Goal: Entertainment & Leisure: Browse casually

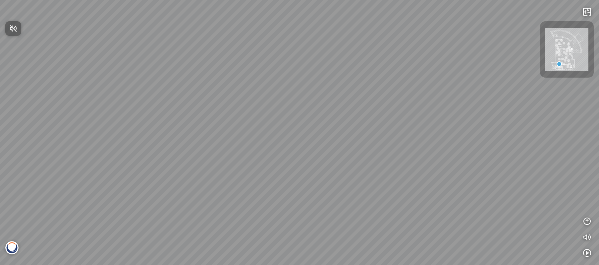
drag, startPoint x: 374, startPoint y: 173, endPoint x: 363, endPoint y: 139, distance: 35.5
click at [363, 139] on div at bounding box center [299, 132] width 599 height 265
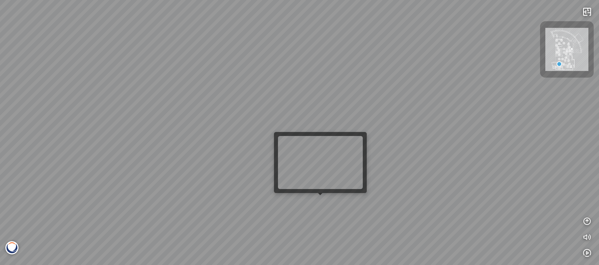
click at [321, 199] on div at bounding box center [299, 132] width 599 height 265
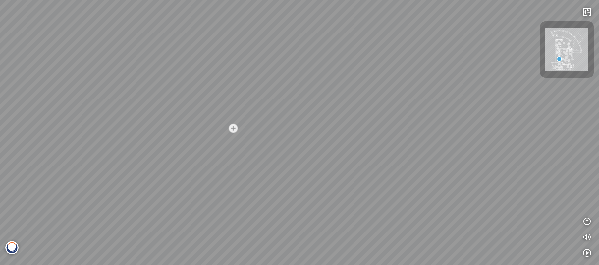
drag, startPoint x: 236, startPoint y: 127, endPoint x: 146, endPoint y: 120, distance: 89.4
click at [145, 119] on div "Nero [PERSON_NAME]® - BQ8740 Acacia™ - BQ9610 Gan Eden® - BQ8881 Greylac® - BQ8…" at bounding box center [299, 132] width 599 height 265
drag, startPoint x: 353, startPoint y: 142, endPoint x: 197, endPoint y: 209, distance: 169.9
click at [227, 210] on div "Nero [PERSON_NAME]® - BQ8740 Acacia™ - BQ9610 Gan Eden® - BQ8881 Greylac® - BQ8…" at bounding box center [299, 132] width 599 height 265
drag, startPoint x: 389, startPoint y: 190, endPoint x: 347, endPoint y: 158, distance: 52.5
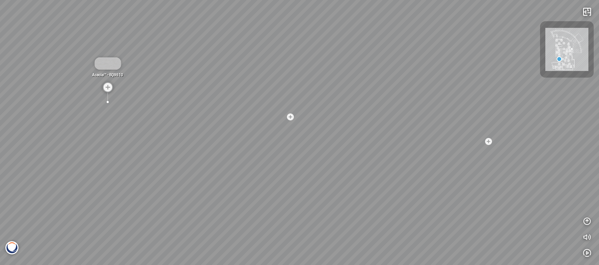
click at [381, 187] on div "Nero [PERSON_NAME]® - BQ8740 Acacia™ - BQ9610 Gan Eden® - BQ8881 Greylac® - BQ8…" at bounding box center [299, 132] width 599 height 265
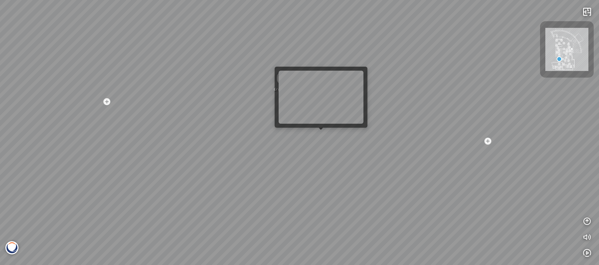
click at [323, 132] on div at bounding box center [321, 130] width 5 height 5
click at [317, 130] on div "Nero [PERSON_NAME]® - BQ8740 Acacia™ - BQ9610 Gan Eden® - BQ8881 Greylac® - BQ8…" at bounding box center [299, 132] width 599 height 265
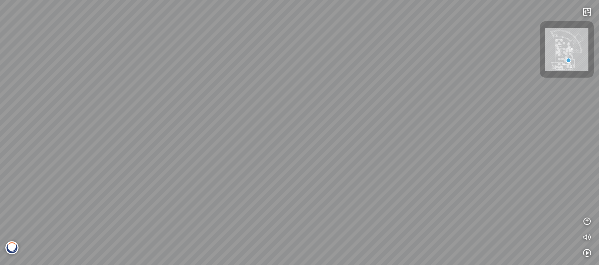
drag, startPoint x: 242, startPoint y: 161, endPoint x: 455, endPoint y: 129, distance: 215.0
click at [455, 129] on div "Gan Eden® - BQ8881 Argento™ - BQ8780 Argento™ - BQ8780 Greylac® - BQ8738 White …" at bounding box center [299, 132] width 599 height 265
drag, startPoint x: 259, startPoint y: 150, endPoint x: 495, endPoint y: 145, distance: 235.9
click at [495, 145] on div "Gan Eden® - BQ8881 Argento™ - BQ8780 Argento™ - BQ8780 Greylac® - BQ8738 White …" at bounding box center [299, 132] width 599 height 265
drag, startPoint x: 340, startPoint y: 172, endPoint x: 183, endPoint y: 101, distance: 173.0
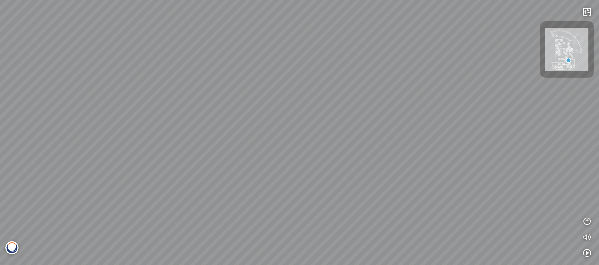
click at [182, 121] on div "Gan Eden® - BQ8881 Argento™ - BQ8780 Argento™ - BQ8780 Greylac® - BQ8738 White …" at bounding box center [299, 132] width 599 height 265
click at [194, 85] on div "Gan Eden® - BQ8881 Argento™ - BQ8780 Argento™ - BQ8780 Greylac® - BQ8738 White …" at bounding box center [299, 132] width 599 height 265
drag, startPoint x: 321, startPoint y: 168, endPoint x: 551, endPoint y: 138, distance: 232.4
click at [551, 138] on div "Gan Eden® - BQ8881 Argento™ - BQ8780 Argento™ - BQ8780 Greylac® - BQ8738 White …" at bounding box center [299, 132] width 599 height 265
drag, startPoint x: 302, startPoint y: 182, endPoint x: 320, endPoint y: 220, distance: 42.4
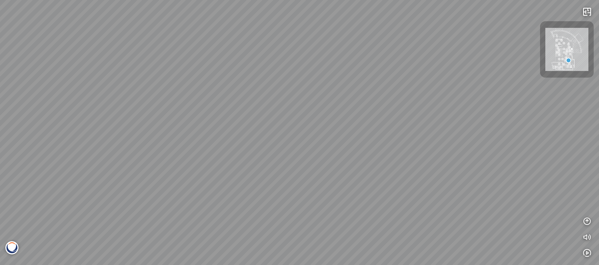
click at [320, 220] on div "Gan Eden® - BQ8881 Argento™ - BQ8780 Argento™ - BQ8780 Greylac® - BQ8738 White …" at bounding box center [299, 132] width 599 height 265
click at [323, 222] on div "Gan Eden® - BQ8881 Argento™ - BQ8780 Argento™ - BQ8780 Greylac® - BQ8738 White …" at bounding box center [299, 132] width 599 height 265
drag, startPoint x: 401, startPoint y: 98, endPoint x: 374, endPoint y: 151, distance: 59.0
click at [375, 151] on div "Gan Eden® - BQ8881 Argento™ - BQ8780 Argento™ - BQ8780 Greylac® - BQ8738 White …" at bounding box center [299, 132] width 599 height 265
drag, startPoint x: 189, startPoint y: 149, endPoint x: 392, endPoint y: 117, distance: 205.3
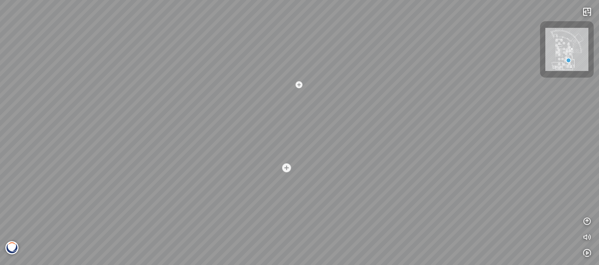
click at [392, 117] on div "Gan Eden® - BQ8881 Argento™ - BQ8780 Argento™ - BQ8780 Greylac® - BQ8738 White …" at bounding box center [299, 132] width 599 height 265
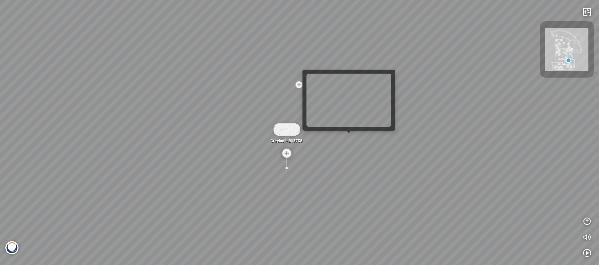
click at [351, 137] on div "Gan Eden® - BQ8881 Argento™ - BQ8780 Argento™ - BQ8780 Greylac® - BQ8738 White …" at bounding box center [299, 132] width 599 height 265
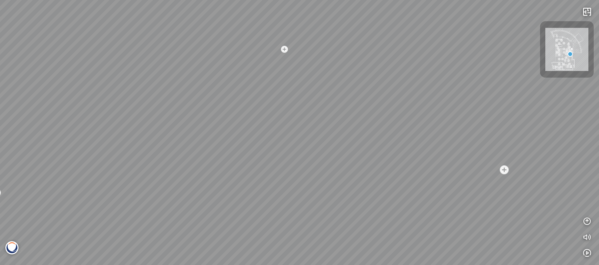
drag, startPoint x: 304, startPoint y: 148, endPoint x: 369, endPoint y: 65, distance: 105.2
click at [372, 63] on div "White Fusion™ - BQ8825 Misterio® - BQ8815 Greylac® - BQ8738 Misterio® - BQ8815 …" at bounding box center [299, 132] width 599 height 265
drag, startPoint x: 235, startPoint y: 124, endPoint x: 402, endPoint y: 113, distance: 167.6
click at [411, 105] on div "White Fusion™ - BQ8825 Misterio® - BQ8815 Greylac® - BQ8738 Misterio® - BQ8815 …" at bounding box center [299, 132] width 599 height 265
drag, startPoint x: 172, startPoint y: 123, endPoint x: 314, endPoint y: 140, distance: 143.2
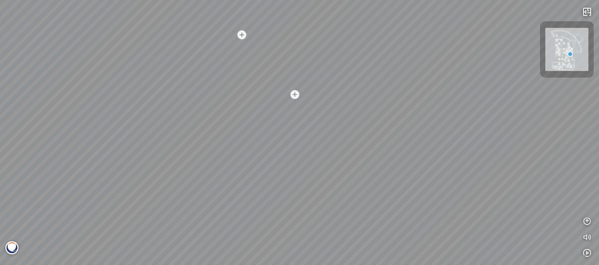
click at [355, 140] on div "White Fusion™ - BQ8825 Misterio® - BQ8815 Greylac® - BQ8738 Misterio® - BQ8815 …" at bounding box center [299, 132] width 599 height 265
drag, startPoint x: 253, startPoint y: 141, endPoint x: 377, endPoint y: 150, distance: 124.2
click at [407, 151] on div "White Fusion™ - BQ8825 Misterio® - BQ8815 Greylac® - BQ8738 Misterio® - BQ8815 …" at bounding box center [299, 132] width 599 height 265
drag, startPoint x: 317, startPoint y: 149, endPoint x: 316, endPoint y: 158, distance: 9.0
click at [316, 158] on div "White Fusion™ - BQ8825 Misterio® - BQ8815 Greylac® - BQ8738 Misterio® - BQ8815 …" at bounding box center [299, 132] width 599 height 265
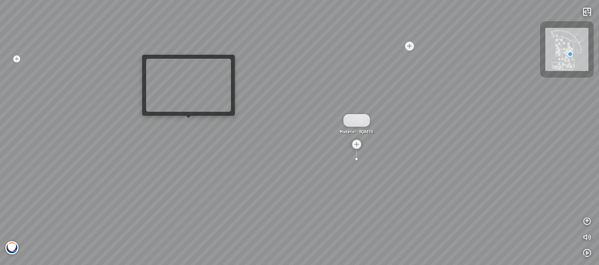
click at [185, 123] on div "White Fusion™ - BQ8825 Misterio® - BQ8815 Greylac® - BQ8738 Misterio® - BQ8815 …" at bounding box center [299, 132] width 599 height 265
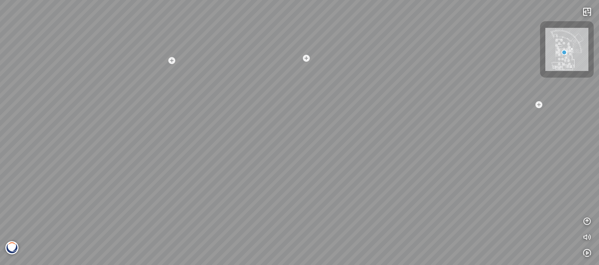
drag, startPoint x: 393, startPoint y: 146, endPoint x: 256, endPoint y: 91, distance: 147.4
click at [199, 68] on div "Acacia™ - BQ9610 Acacia™ - BQ9610 Acacia™ - BQ9610 Luce di Luna® - BQ8690 [PERS…" at bounding box center [299, 132] width 599 height 265
drag, startPoint x: 367, startPoint y: 128, endPoint x: 351, endPoint y: 151, distance: 27.7
click at [351, 151] on div "Acacia™ - BQ9610 Acacia™ - BQ9610 Acacia™ - BQ9610 Luce di Luna® - BQ8690 [PERS…" at bounding box center [299, 132] width 599 height 265
click at [402, 172] on div "Acacia™ - BQ9610 Acacia™ - BQ9610 Acacia™ - BQ9610 Luce di Luna® - BQ8690 [PERS…" at bounding box center [299, 132] width 599 height 265
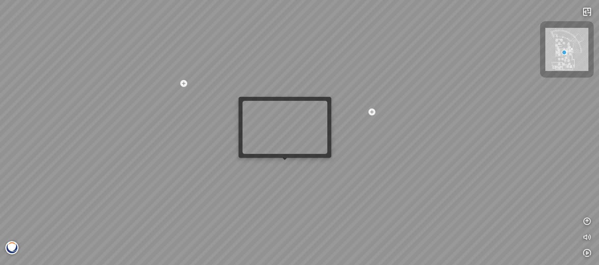
click at [285, 164] on div "Acacia™ - BQ9610 Acacia™ - BQ9610 Acacia™ - BQ9610 Luce di Luna® - BQ8690 [PERS…" at bounding box center [299, 132] width 599 height 265
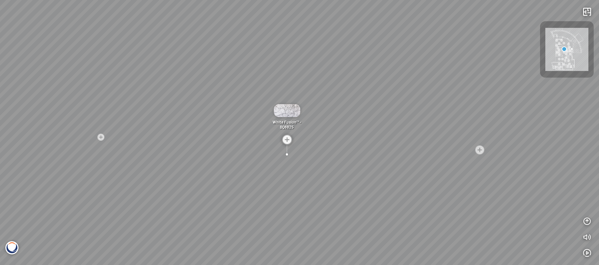
drag, startPoint x: 267, startPoint y: 156, endPoint x: 516, endPoint y: 157, distance: 249.4
click at [490, 158] on div "Acacia™ - BQ9610 Acacia™ - BQ9610 Luce di Luna® - BQ8690 Luce di Luna® - BQ8690…" at bounding box center [299, 132] width 599 height 265
drag, startPoint x: 289, startPoint y: 149, endPoint x: 374, endPoint y: 113, distance: 92.9
click at [375, 113] on div "Acacia™ - BQ9610 Acacia™ - BQ9610 Luce di Luna® - BQ8690 Luce di Luna® - BQ8690…" at bounding box center [299, 132] width 599 height 265
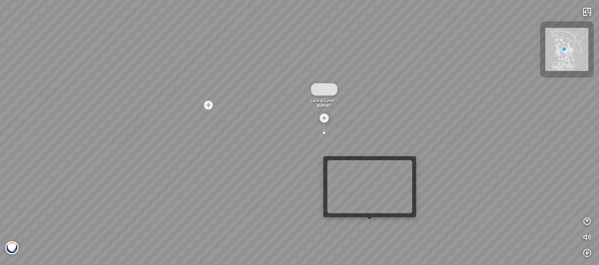
click at [370, 223] on div "Acacia™ - BQ9610 Acacia™ - BQ9610 Luce di Luna® - BQ8690 Luce di Luna® - BQ8690…" at bounding box center [299, 132] width 599 height 265
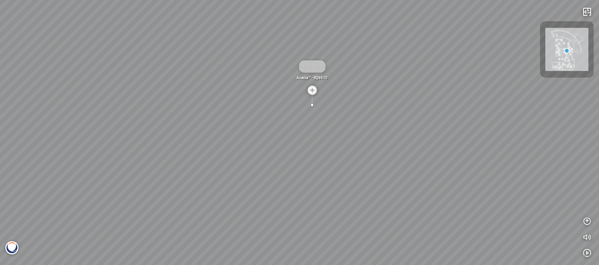
drag, startPoint x: 409, startPoint y: 185, endPoint x: 233, endPoint y: 101, distance: 195.6
click at [277, 122] on div "Luce di Luna® - BQ8690 Icelake® - BQ8668 Icelake® - BQ8668 Icelake® - BQ8668 Ic…" at bounding box center [299, 132] width 599 height 265
drag, startPoint x: 390, startPoint y: 131, endPoint x: 355, endPoint y: 129, distance: 35.2
click at [356, 129] on div "Luce di Luna® - BQ8690 Icelake® - BQ8668 Icelake® - BQ8668 Icelake® - BQ8668 Ic…" at bounding box center [299, 132] width 599 height 265
drag, startPoint x: 423, startPoint y: 166, endPoint x: 460, endPoint y: 262, distance: 103.7
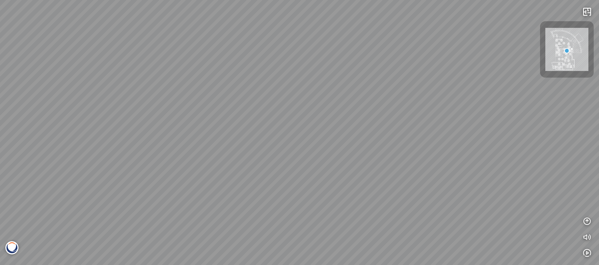
click at [462, 264] on div "Luce di Luna® - BQ8690 Icelake® - BQ8668 Icelake® - BQ8668 Icelake® - BQ8668 Ic…" at bounding box center [299, 132] width 599 height 265
drag, startPoint x: 332, startPoint y: 105, endPoint x: 393, endPoint y: 133, distance: 67.6
click at [395, 135] on div "Luce di Luna® - BQ8690 Icelake® - BQ8668 Icelake® - BQ8668 Icelake® - BQ8668 Ic…" at bounding box center [299, 132] width 599 height 265
drag, startPoint x: 442, startPoint y: 160, endPoint x: 166, endPoint y: 145, distance: 276.7
click at [166, 145] on div "Luce di Luna® - BQ8690 Icelake® - BQ8668 Icelake® - BQ8668 Icelake® - BQ8668 Ic…" at bounding box center [299, 132] width 599 height 265
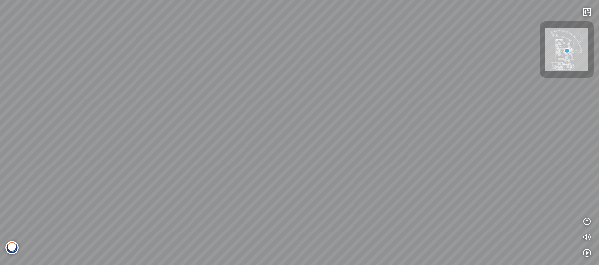
drag, startPoint x: 305, startPoint y: 159, endPoint x: 270, endPoint y: 228, distance: 77.5
click at [267, 234] on div "Luce di Luna® - BQ8690 Icelake® - BQ8668 Icelake® - BQ8668 Icelake® - BQ8668 Ic…" at bounding box center [299, 132] width 599 height 265
drag, startPoint x: 299, startPoint y: 156, endPoint x: 297, endPoint y: 181, distance: 25.0
click at [297, 181] on div "Luce di Luna® - BQ8690 Icelake® - BQ8668 Icelake® - BQ8668 Icelake® - BQ8668 Ic…" at bounding box center [299, 132] width 599 height 265
drag, startPoint x: 162, startPoint y: 140, endPoint x: 391, endPoint y: 99, distance: 232.5
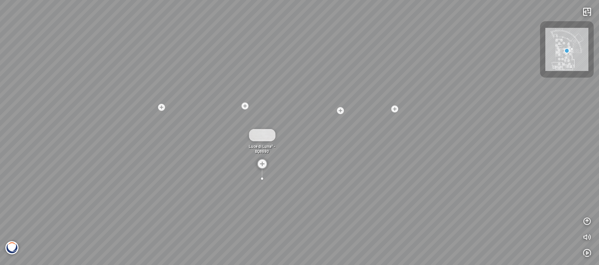
click at [378, 100] on div "Luce di Luna® - BQ8690 Icelake® - BQ8668 Icelake® - BQ8668 Icelake® - BQ8668 Ic…" at bounding box center [299, 132] width 599 height 265
drag, startPoint x: 332, startPoint y: 118, endPoint x: 354, endPoint y: 117, distance: 21.9
click at [366, 119] on div "Luce di Luna® - BQ8690 Icelake® - BQ8668 Icelake® - BQ8668 Icelake® - BQ8668 Ic…" at bounding box center [299, 132] width 599 height 265
drag, startPoint x: 259, startPoint y: 137, endPoint x: 265, endPoint y: 145, distance: 9.6
click at [260, 138] on div "Luce di Luna® - BQ8690 Icelake® - BQ8668 Icelake® - BQ8668 Icelake® - BQ8668 Ic…" at bounding box center [299, 132] width 599 height 265
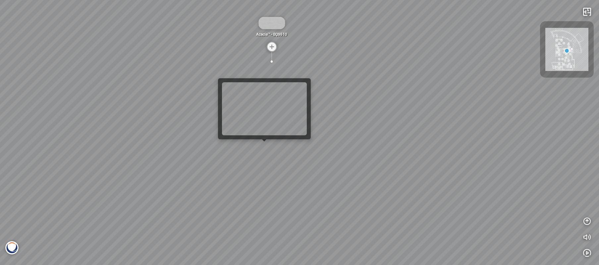
click at [265, 146] on div "Luce di Luna® - BQ8690 Icelake® - BQ8668 Icelake® - BQ8668 Icelake® - BQ8668 Ic…" at bounding box center [299, 132] width 599 height 265
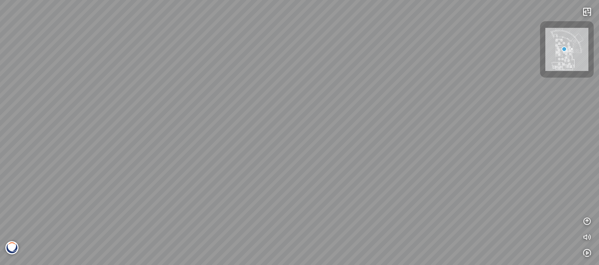
drag
click at [89, 78] on div "Acacia™ - BQ9610 Acacia™ - BQ9610 Luce di Luna® - BQ8690 Luce di Luna® - BQ8690…" at bounding box center [299, 132] width 599 height 265
click at [260, 163] on div "Acacia™ - BQ9610 Acacia™ - BQ9610 Luce di Luna® - BQ8690 Luce di Luna® - BQ8690…" at bounding box center [299, 132] width 599 height 265
click at [285, 132] on div "Acacia™ - BQ9610 Acacia™ - BQ9610 Luce di Luna® - BQ8690 Luce di Luna® - BQ8690…" at bounding box center [299, 132] width 599 height 265
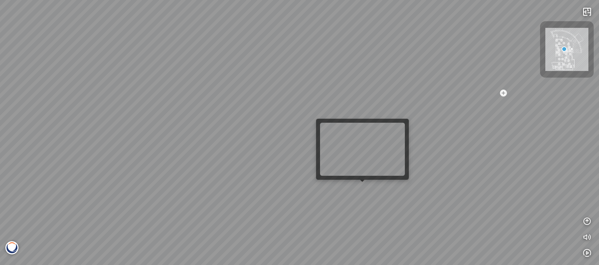
click at [361, 182] on div at bounding box center [362, 182] width 5 height 5
click at [359, 187] on div "Acacia™ - BQ9610 Acacia™ - BQ9610 Luce di Luna® - BQ8690 Luce di Luna® - BQ8690…" at bounding box center [299, 132] width 599 height 265
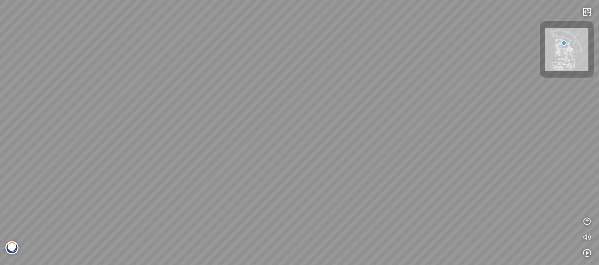
click at [486, 150] on div "Statuario® - BQ8628 Luce di Luna® - BQ8690 Acacia™ - BQ9610 Diamante® - BQ8788 …" at bounding box center [299, 132] width 599 height 265
click at [510, 100] on div "Statuario® - BQ8628 Luce di Luna® - BQ8690 Acacia™ - BQ9610 Diamante® - BQ8788 …" at bounding box center [299, 132] width 599 height 265
click at [339, 128] on div "Statuario® - BQ8628 Luce di Luna® - BQ8690 Acacia™ - BQ9610 Diamante® - BQ8788 …" at bounding box center [299, 132] width 599 height 265
click at [339, 155] on div "Statuario® - BQ8628 Luce di Luna® - BQ8690 Acacia™ - BQ9610 Diamante® - BQ8788 …" at bounding box center [299, 132] width 599 height 265
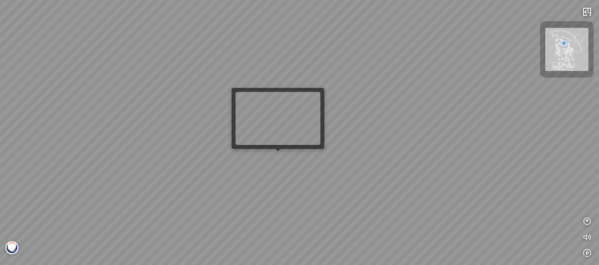
click at [280, 155] on div "Statuario® - BQ8628 Luce di Luna® - BQ8690 Acacia™ - BQ9610 Diamante® - BQ8788 …" at bounding box center [299, 132] width 599 height 265
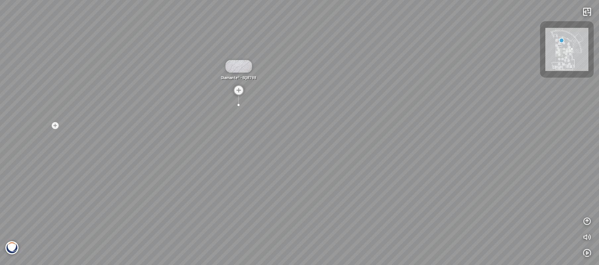
click at [248, 127] on div "Luce di Luna® - BQ8690 Statuario® - BQ8628 Statuario® - BQ8628 Acacia™ - BQ9610…" at bounding box center [299, 132] width 599 height 265
click at [150, 101] on div "Luce di Luna® - BQ8690 Statuario® - BQ8628 Statuario® - BQ8628 Acacia™ - BQ9610…" at bounding box center [299, 132] width 599 height 265
click at [324, 100] on div "Luce di Luna® - BQ8690 Statuario® - BQ8628 Statuario® - BQ8628 Acacia™ - BQ9610…" at bounding box center [299, 132] width 599 height 265
click at [344, 149] on div "Luce di Luna® - BQ8690 Statuario® - BQ8628 Statuario® - BQ8628 Acacia™ - BQ9610…" at bounding box center [299, 132] width 599 height 265
click at [317, 121] on div "Luce di Luna® - BQ8690 Statuario® - BQ8628 Statuario® - BQ8628 Acacia™ - BQ9610…" at bounding box center [299, 132] width 599 height 265
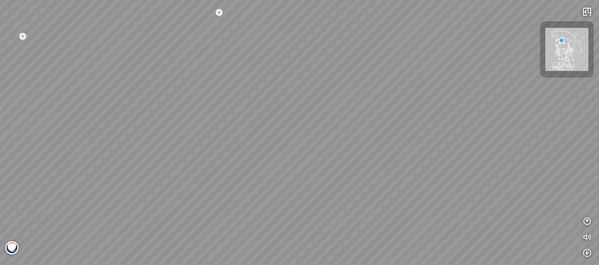
click at [291, 142] on div "Luce di Luna® - BQ8690 Statuario® - BQ8628 Statuario® - BQ8628 Acacia™ - BQ9610…" at bounding box center [299, 132] width 599 height 265
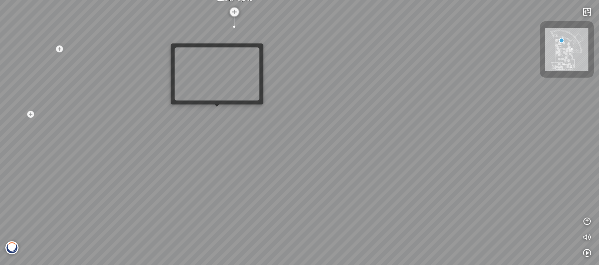
click at [217, 109] on div at bounding box center [217, 106] width 5 height 5
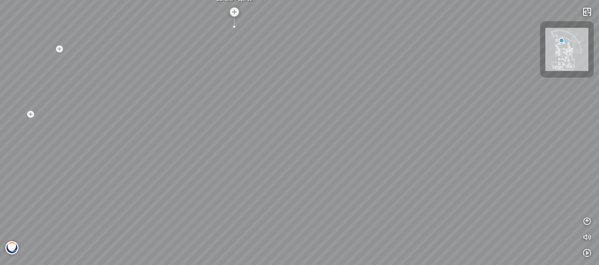
click at [408, 119] on div "Luce di Luna® - BQ8690 Statuario® - BQ8628 Statuario® - BQ8628 Acacia™ - BQ9610…" at bounding box center [299, 132] width 599 height 265
click at [247, 112] on div "Luce di Luna® - BQ8690 Statuario® - BQ8628 Statuario® - BQ8628 Acacia™ - BQ9610…" at bounding box center [299, 132] width 599 height 265
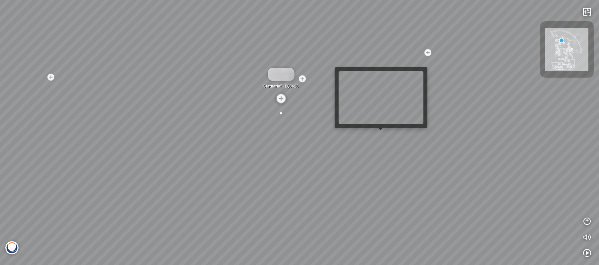
click at [377, 132] on div "Luce di Luna® - BQ8690 Statuario® - BQ8628 Statuario® - BQ8628 Acacia™ - BQ9610…" at bounding box center [299, 132] width 599 height 265
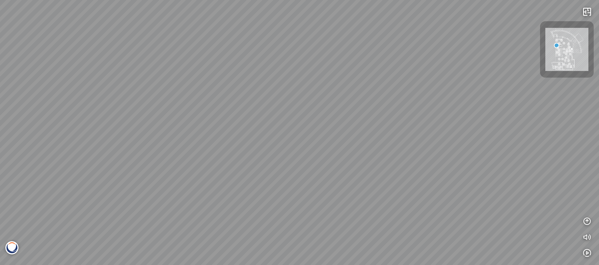
click at [65, 116] on div "Diamante® - BQ8788 Acacia™ - BQ9610 Statuario® - BQ8628 Statuario® - BQ8628 Luc…" at bounding box center [299, 132] width 599 height 265
click at [316, 164] on div "Diamante® - BQ8788 Acacia™ - BQ9610 Statuario® - BQ8628 Statuario® - BQ8628 Luc…" at bounding box center [299, 132] width 599 height 265
click at [207, 195] on div "Diamante® - BQ8788 Acacia™ - BQ9610 Statuario® - BQ8628 Statuario® - BQ8628 Luc…" at bounding box center [299, 132] width 599 height 265
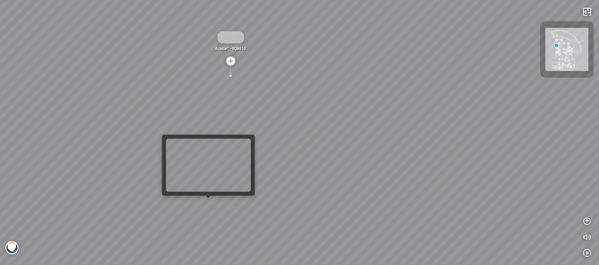
click at [207, 200] on div "Diamante® - BQ8788 Acacia™ - BQ9610 Statuario® - BQ8628 Statuario® - BQ8628 Luc…" at bounding box center [299, 132] width 599 height 265
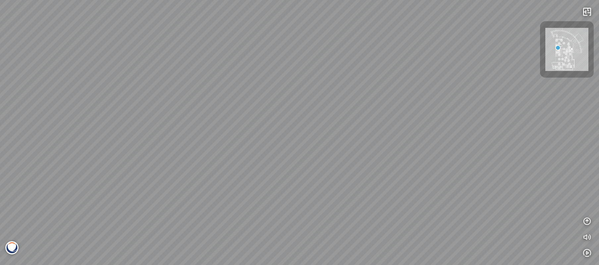
click at [80, 95] on div "Diamante® - BQ8788" at bounding box center [299, 132] width 599 height 265
click at [283, 181] on div "Diamante® - BQ8788 Acacia™ - BQ9610 Statuario® - BQ8628 Luce di Luna® - BQ8690 …" at bounding box center [299, 132] width 599 height 265
click at [125, 89] on div "Diamante® - BQ8788 Acacia™ - BQ9610 Statuario® - BQ8628 Luce di Luna® - BQ8690 …" at bounding box center [299, 132] width 599 height 265
click at [263, 175] on div "Diamante® - BQ8788 Acacia™ - BQ9610 Statuario® - BQ8628 Luce di Luna® - BQ8690 …" at bounding box center [299, 132] width 599 height 265
click at [303, 165] on div "Diamante® - BQ8788 Acacia™ - BQ9610 Statuario® - BQ8628 Luce di Luna® - BQ8690 …" at bounding box center [299, 132] width 599 height 265
